Goal: Transaction & Acquisition: Subscribe to service/newsletter

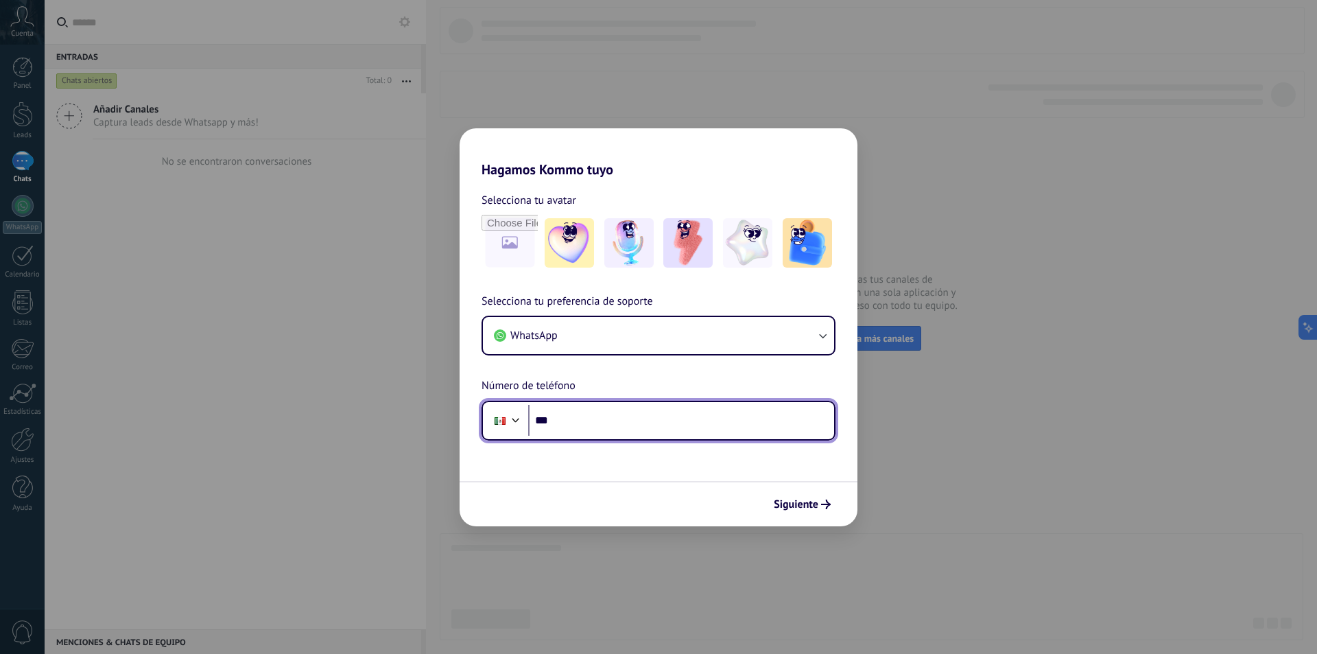
click at [618, 413] on input "***" at bounding box center [681, 421] width 306 height 32
type input "**********"
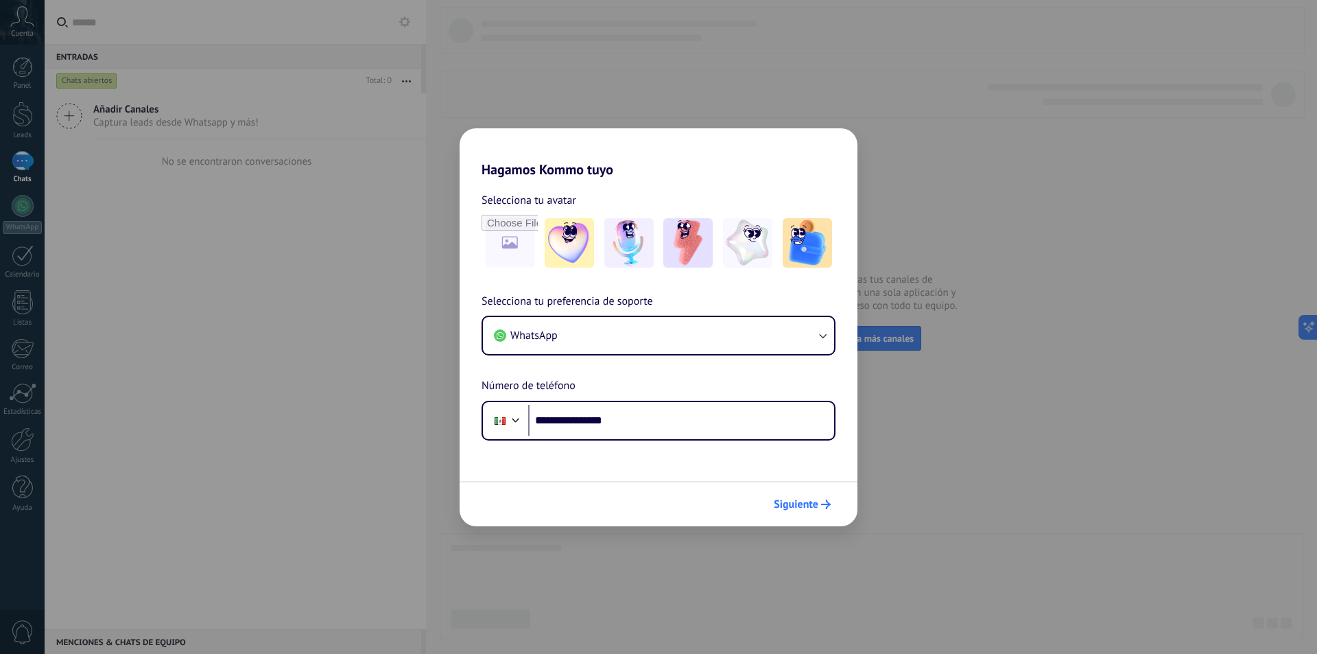
click at [779, 507] on span "Siguiente" at bounding box center [796, 504] width 45 height 10
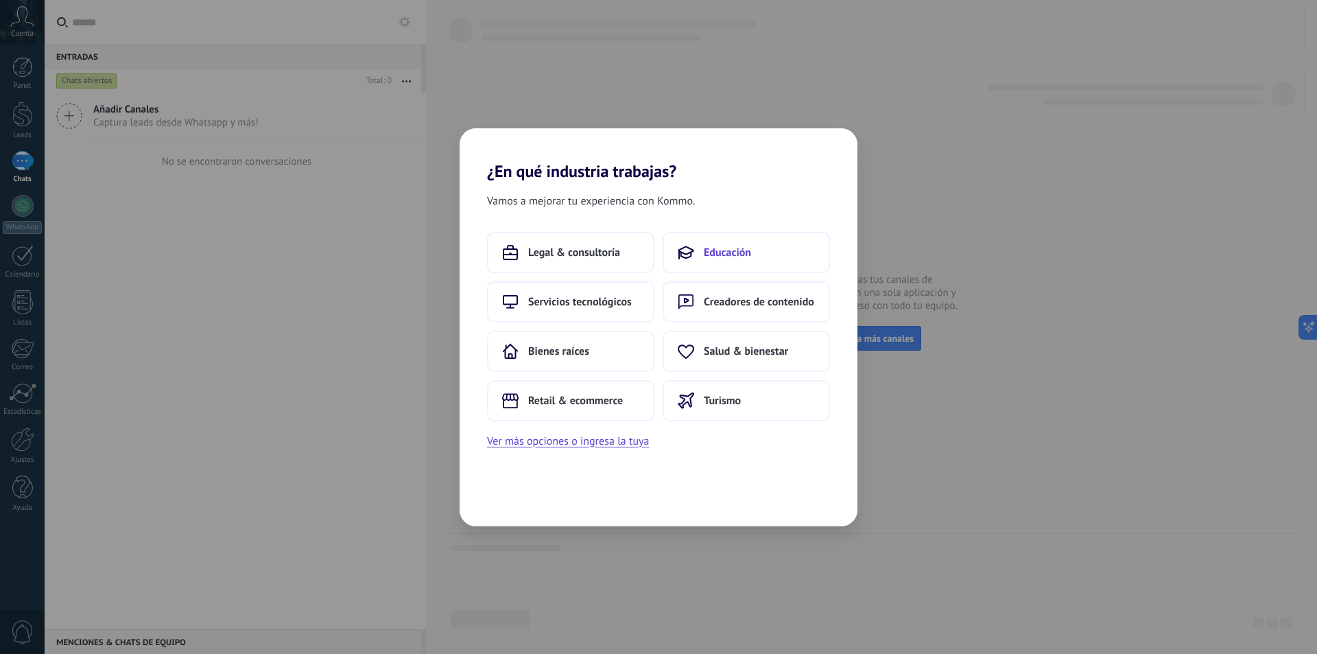
click at [745, 238] on button "Educación" at bounding box center [745, 252] width 167 height 41
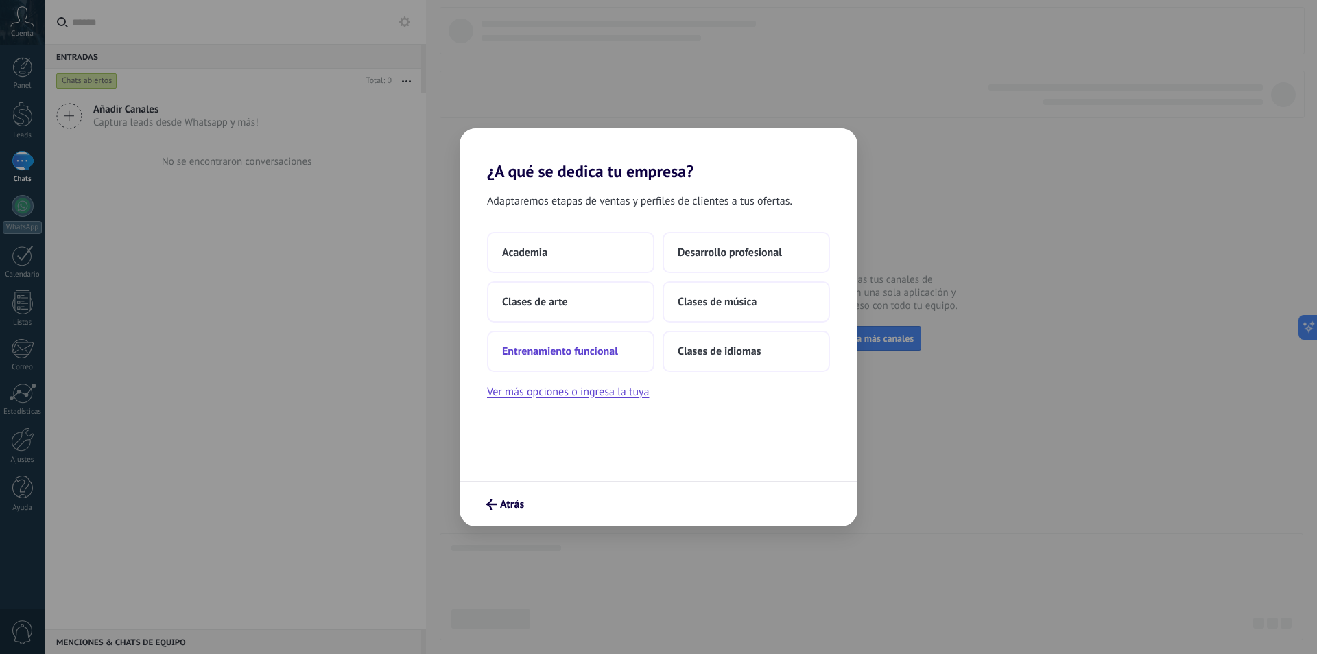
click at [603, 348] on span "Entrenamiento funcional" at bounding box center [560, 351] width 116 height 14
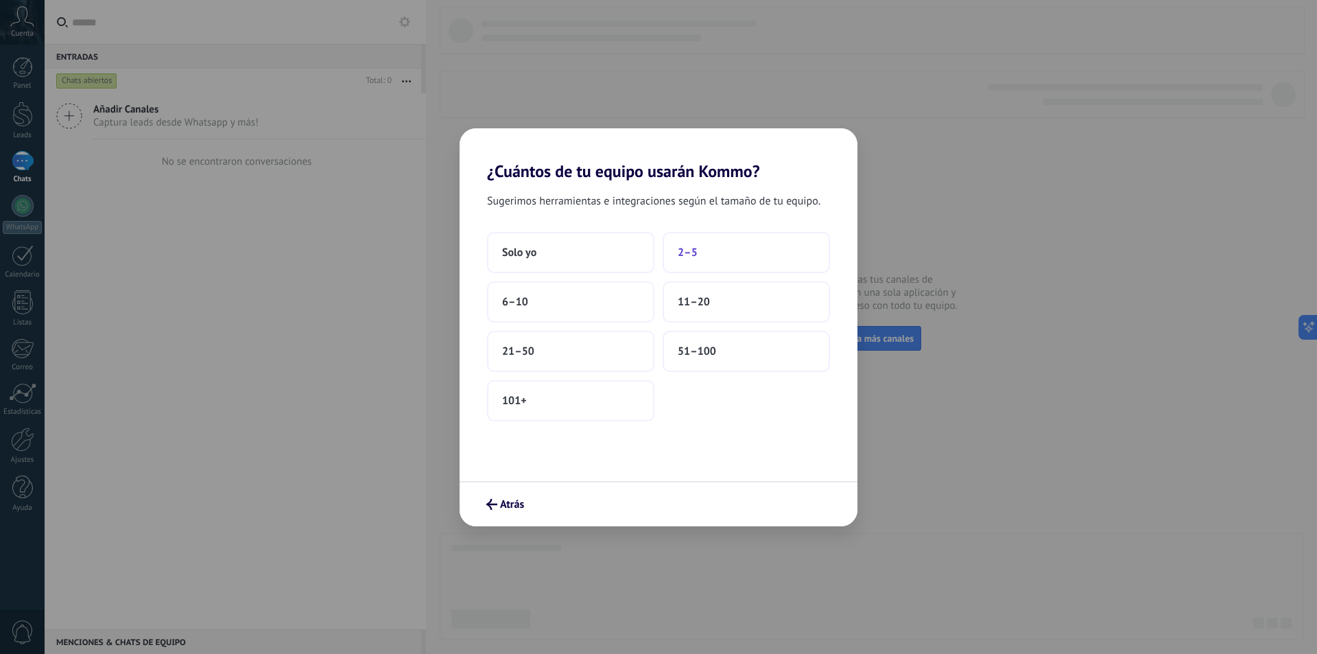
click at [704, 252] on button "2–5" at bounding box center [745, 252] width 167 height 41
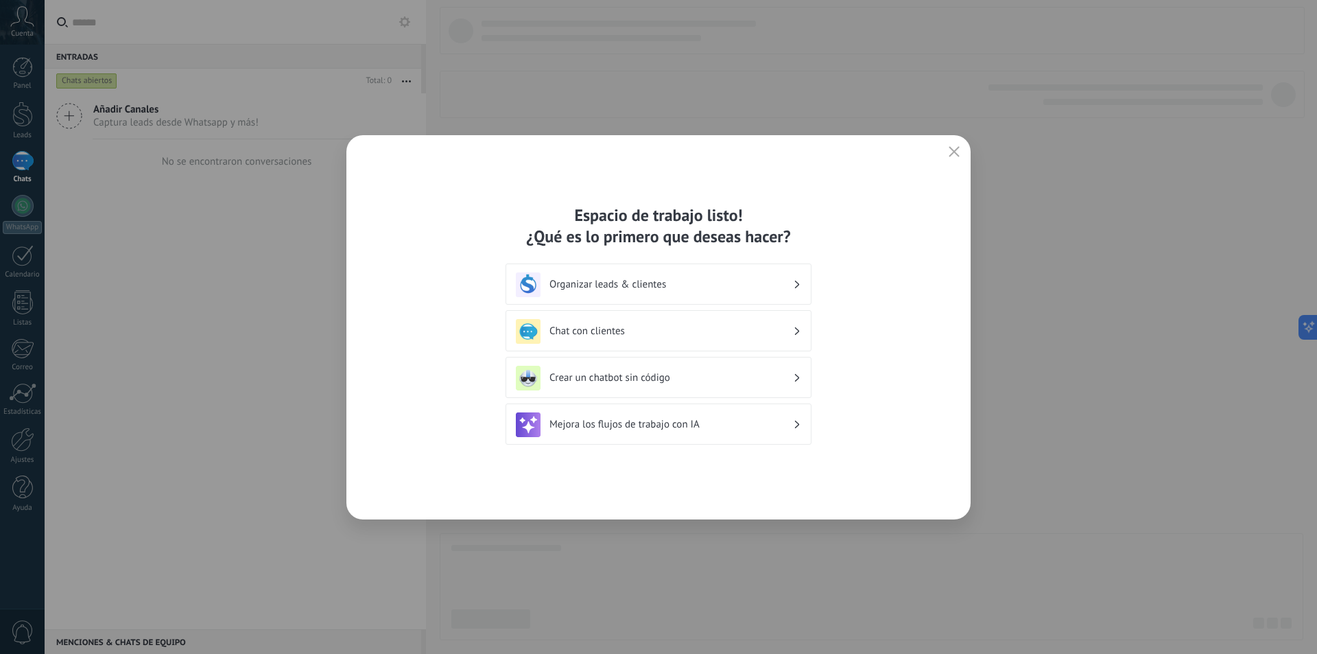
click at [756, 324] on h3 "Chat con clientes" at bounding box center [670, 330] width 243 height 13
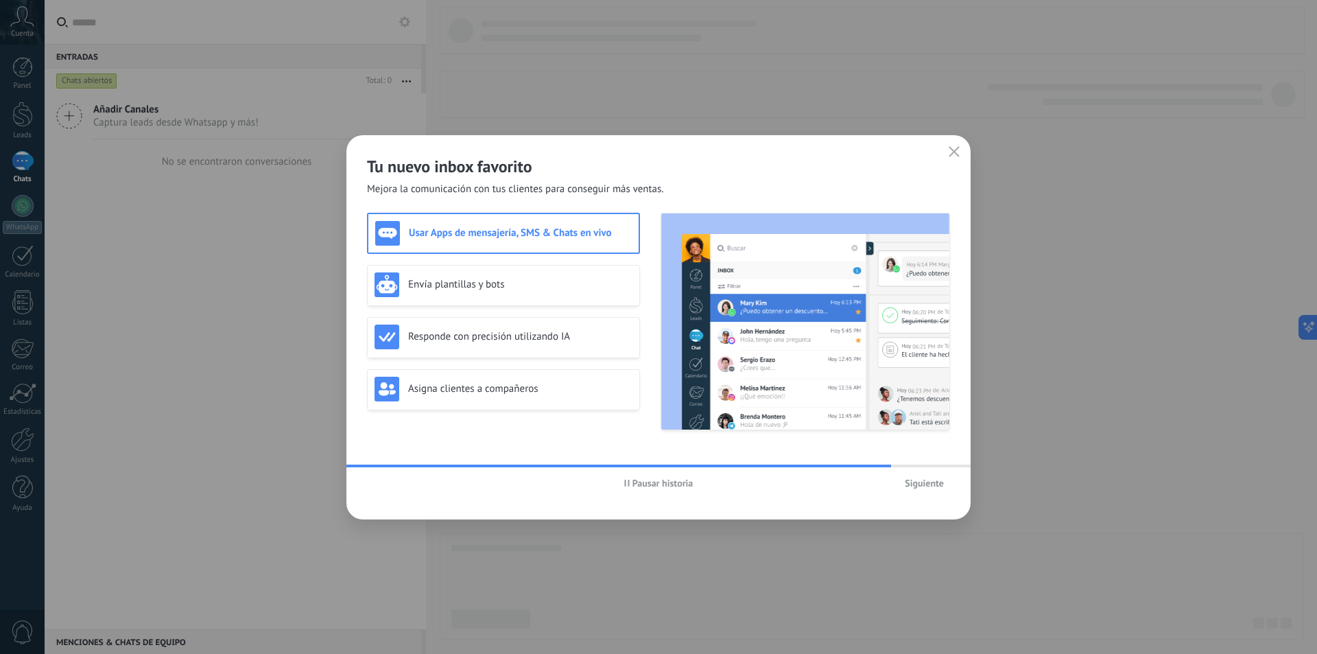
click at [918, 480] on span "Siguiente" at bounding box center [923, 483] width 39 height 10
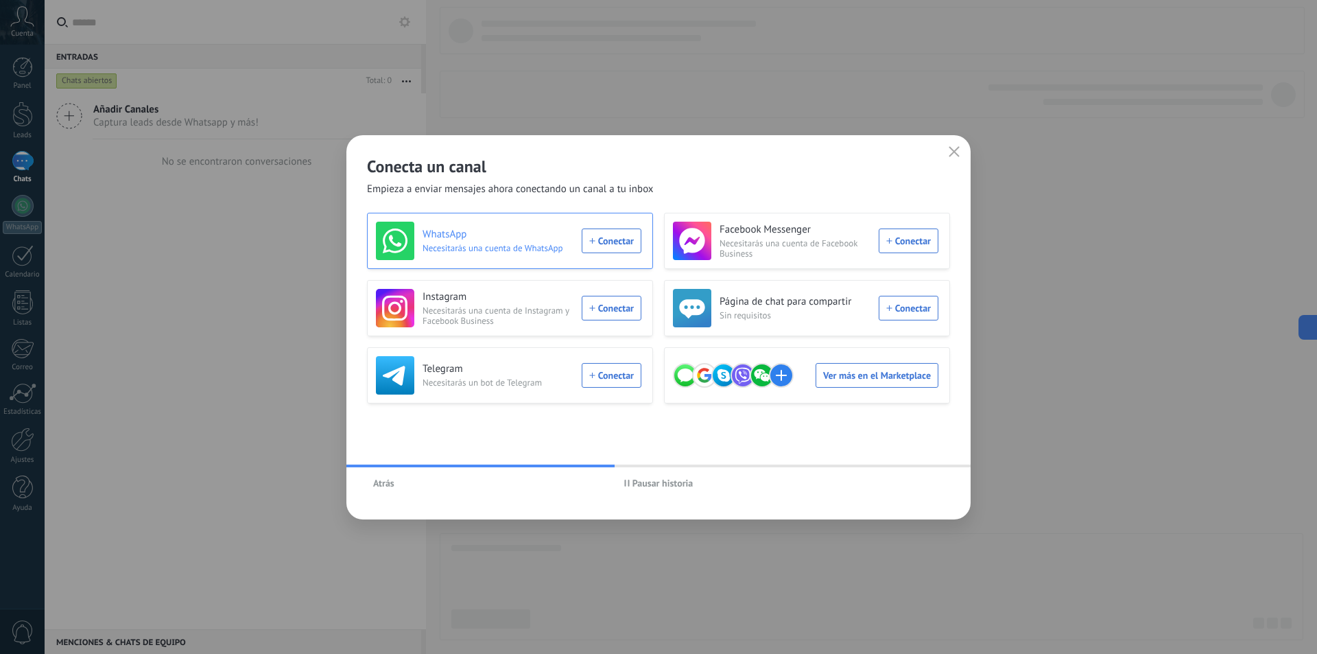
click at [614, 239] on div "WhatsApp Necesitarás una cuenta de WhatsApp Conectar" at bounding box center [508, 240] width 265 height 38
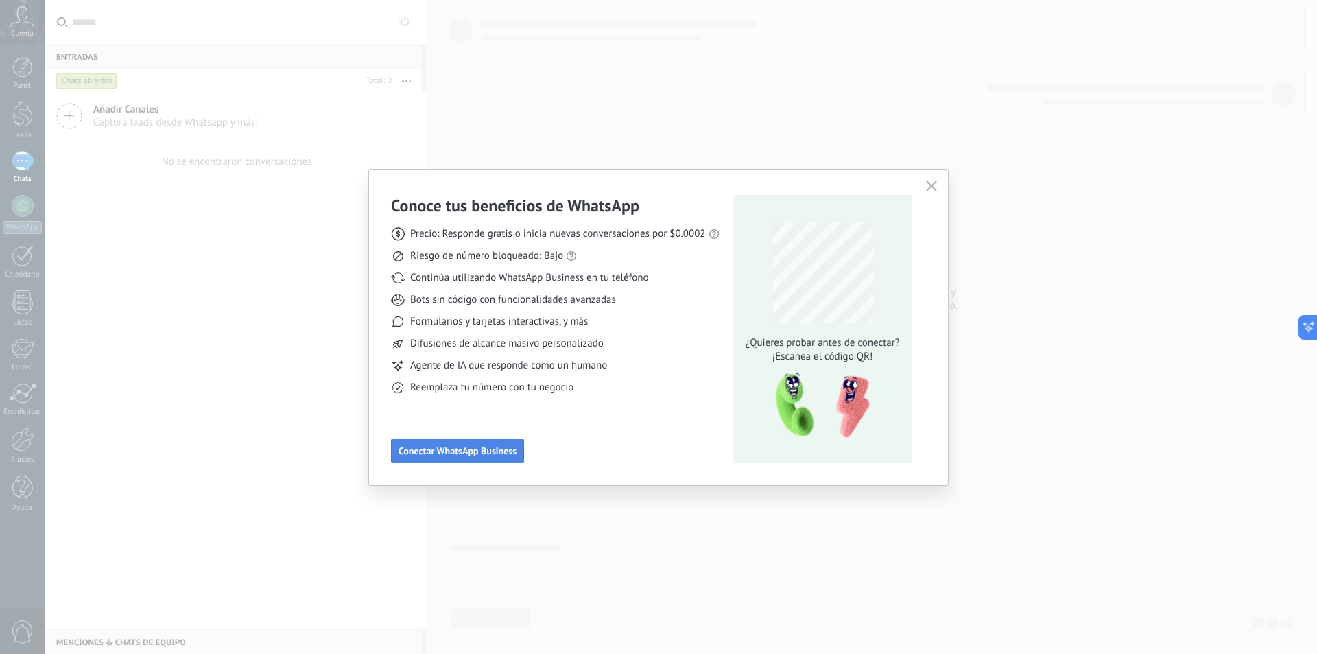
click at [495, 448] on span "Conectar WhatsApp Business" at bounding box center [457, 451] width 118 height 10
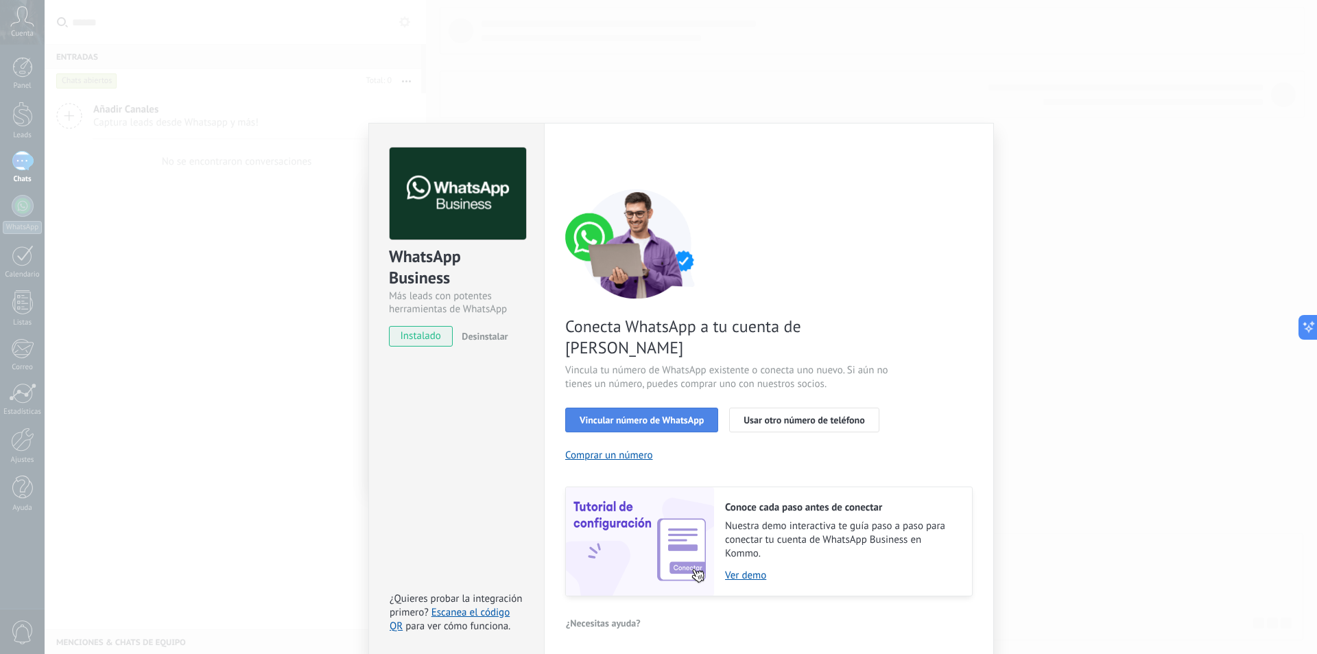
click at [643, 415] on span "Vincular número de WhatsApp" at bounding box center [641, 420] width 124 height 10
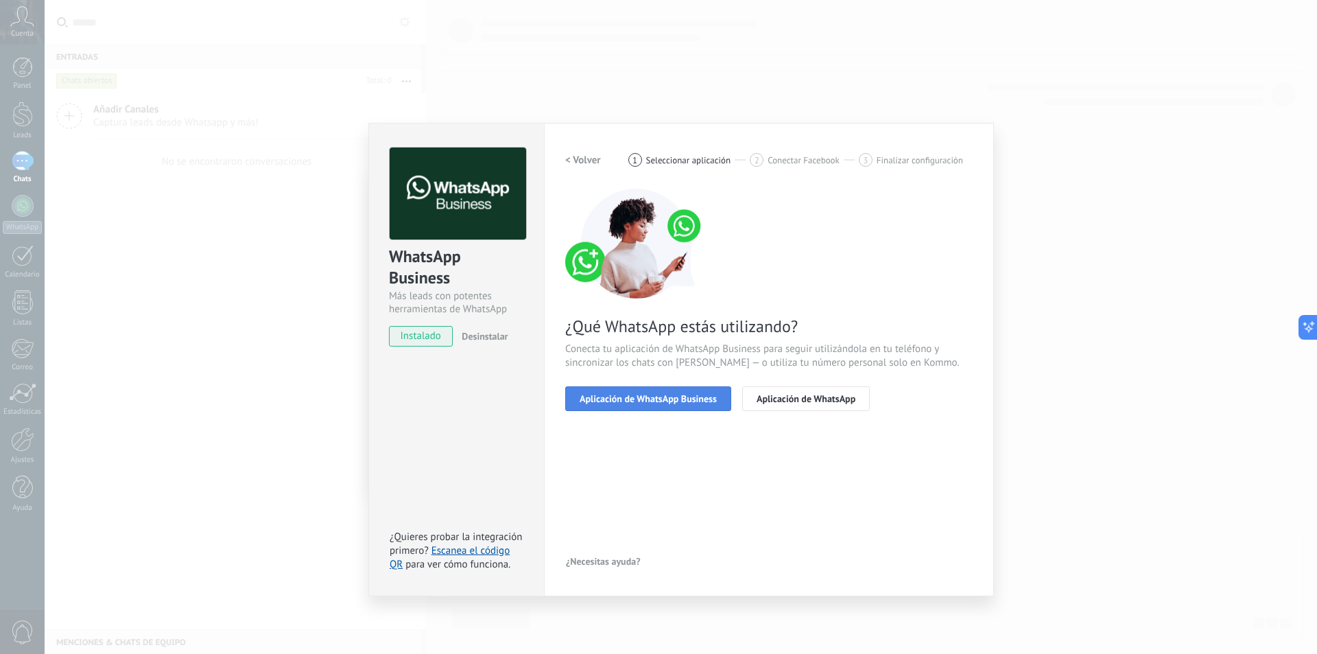
click at [662, 396] on span "Aplicación de WhatsApp Business" at bounding box center [647, 399] width 137 height 10
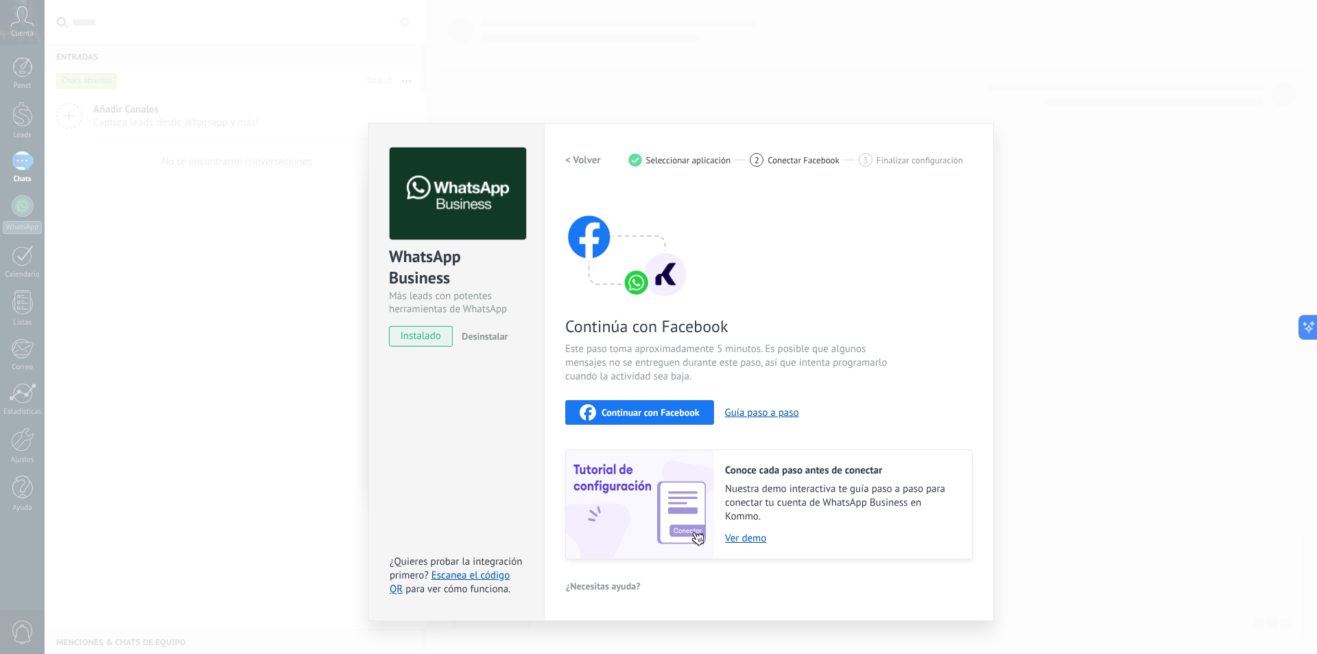
click at [649, 407] on span "Continuar con Facebook" at bounding box center [650, 412] width 98 height 10
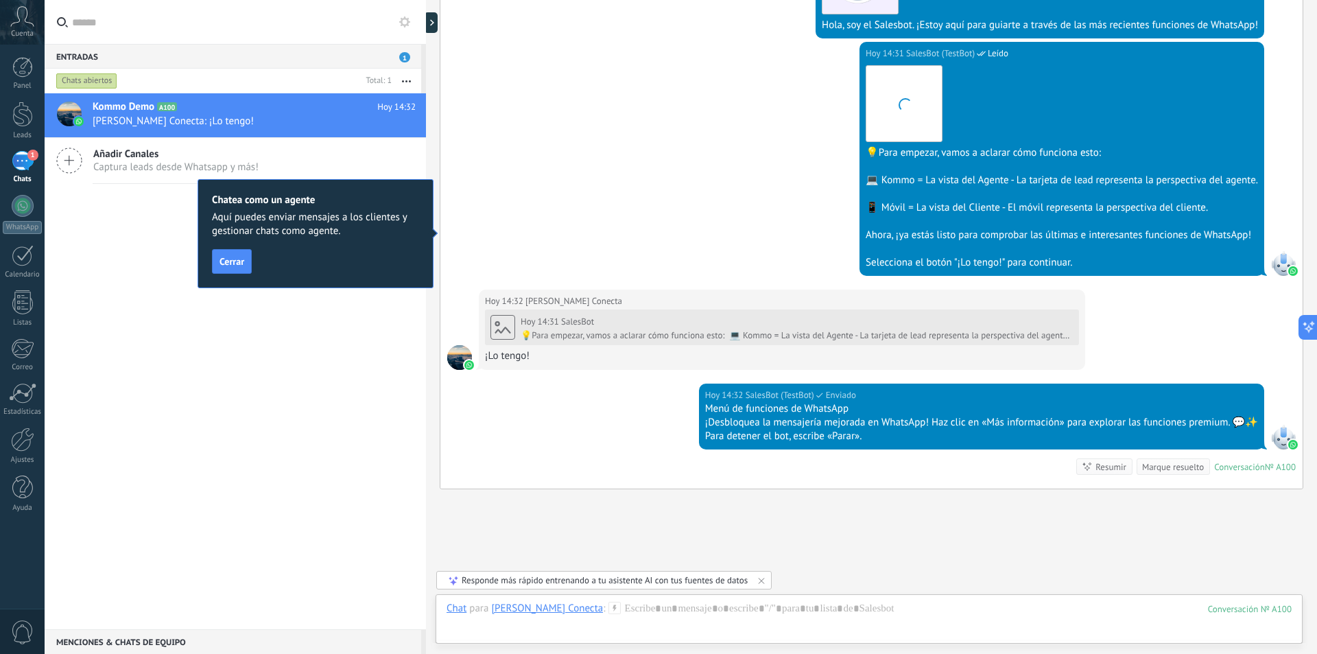
scroll to position [429, 0]
